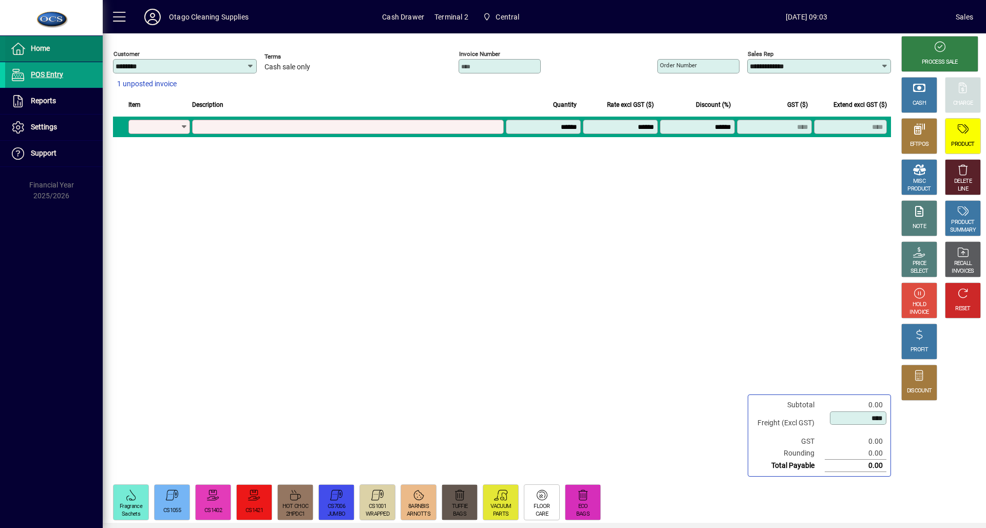
click at [38, 54] on span "Home" at bounding box center [27, 49] width 45 height 12
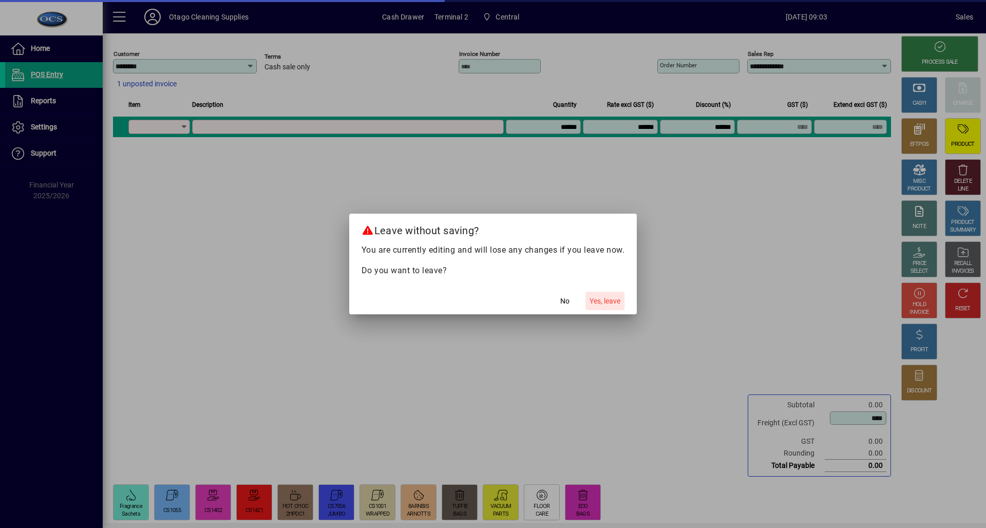
click at [593, 300] on span "Yes, leave" at bounding box center [605, 301] width 31 height 11
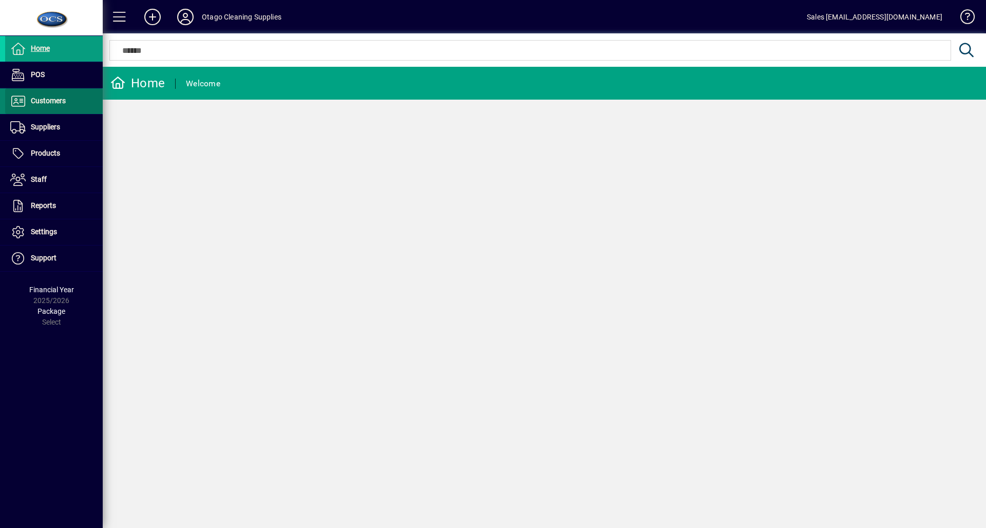
click at [91, 104] on span at bounding box center [54, 101] width 98 height 25
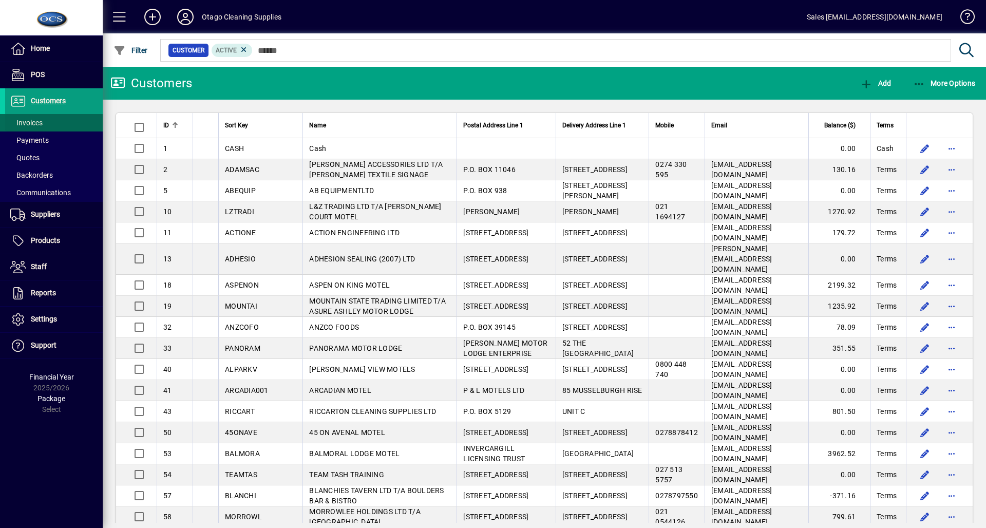
click at [55, 119] on span at bounding box center [54, 122] width 98 height 25
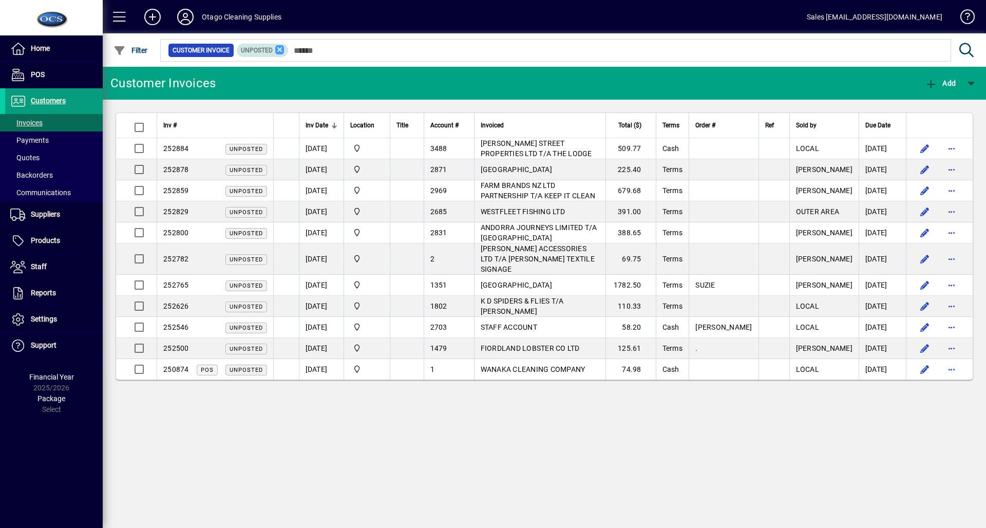
click at [278, 51] on icon at bounding box center [279, 49] width 9 height 9
